Goal: Task Accomplishment & Management: Manage account settings

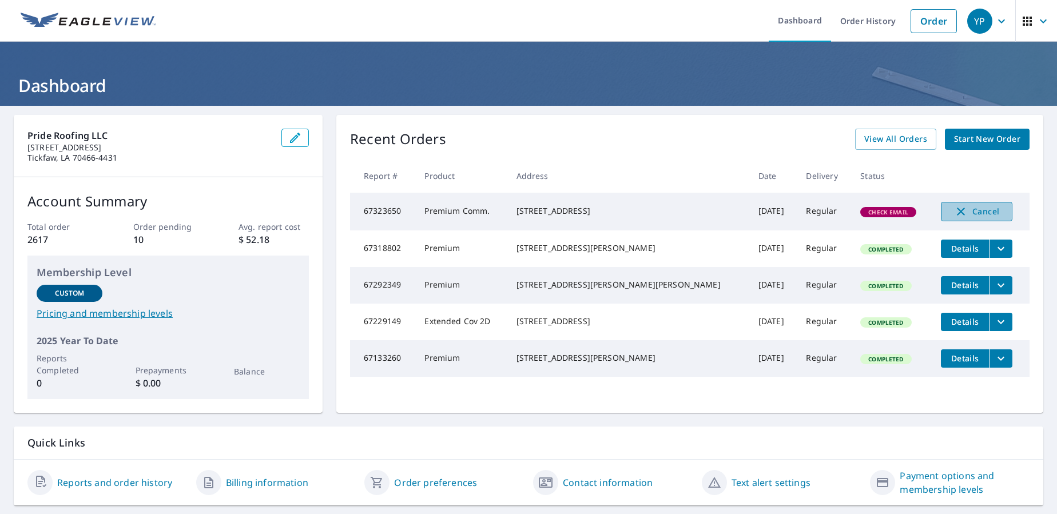
click at [953, 209] on span "Cancel" at bounding box center [976, 212] width 47 height 14
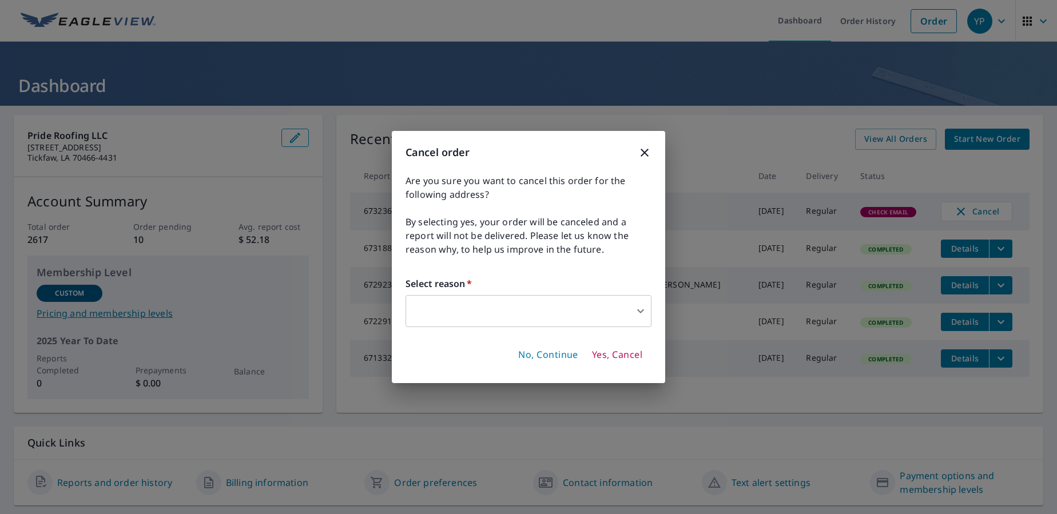
click at [467, 314] on body "YP YP Dashboard Order History Order YP Dashboard Pride Roofing LLC [STREET_ADDR…" at bounding box center [528, 257] width 1057 height 514
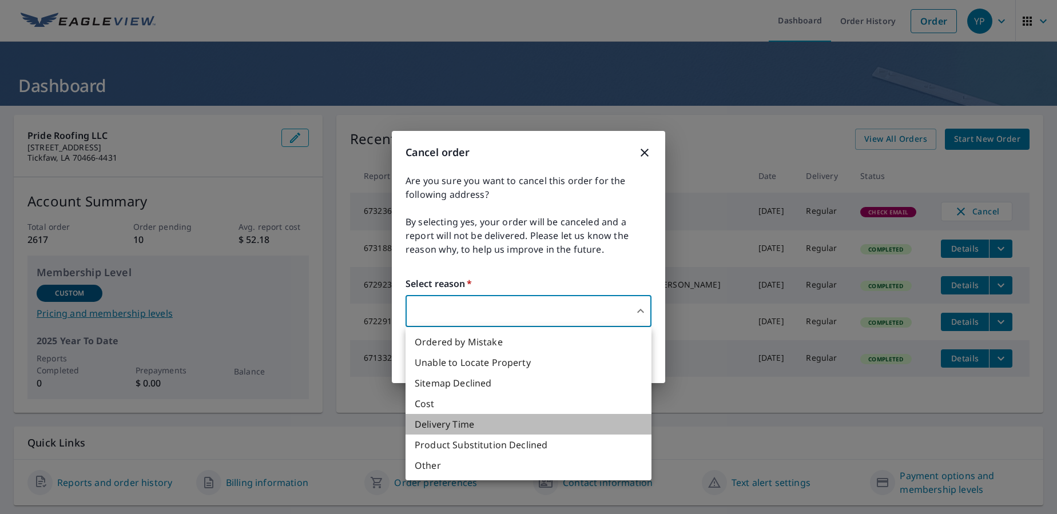
click at [460, 426] on li "Delivery Time" at bounding box center [529, 424] width 246 height 21
type input "34"
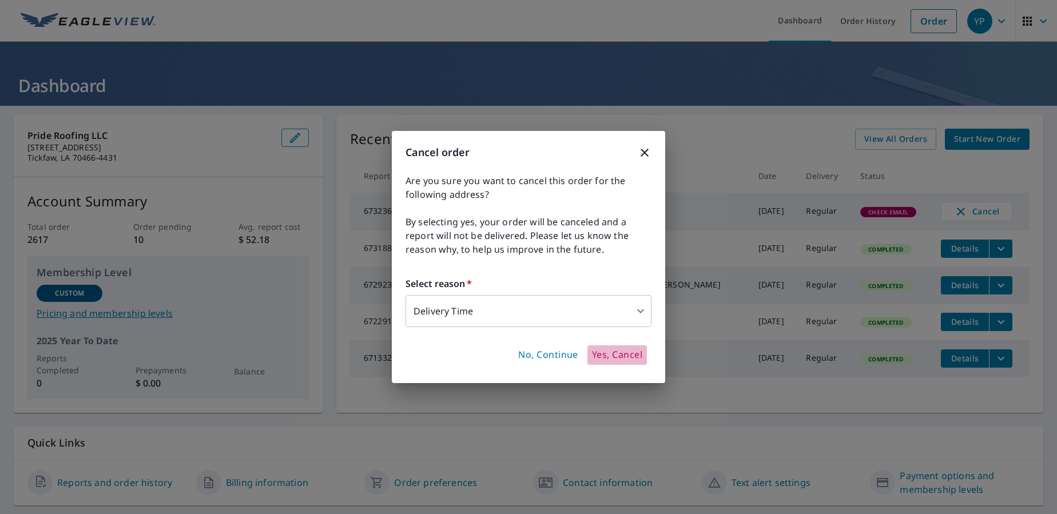
click at [597, 351] on span "Yes, Cancel" at bounding box center [617, 355] width 50 height 13
